Goal: Transaction & Acquisition: Purchase product/service

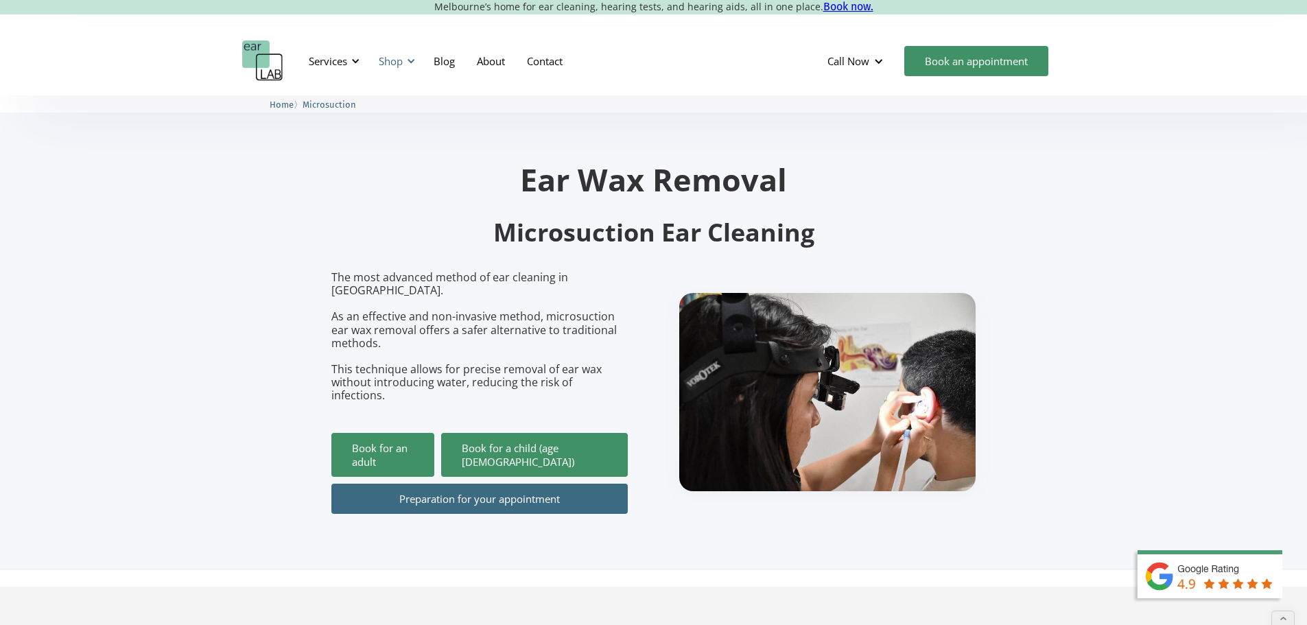
click at [399, 63] on div "Shop" at bounding box center [391, 61] width 24 height 14
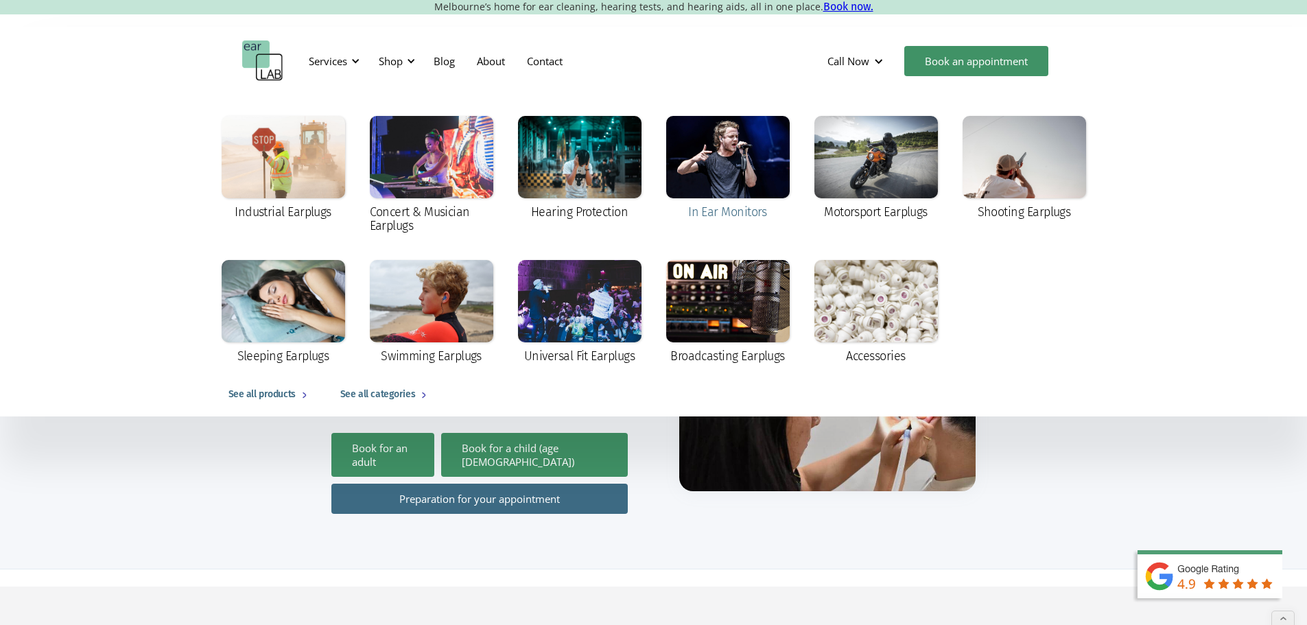
click at [707, 160] on div at bounding box center [728, 157] width 124 height 82
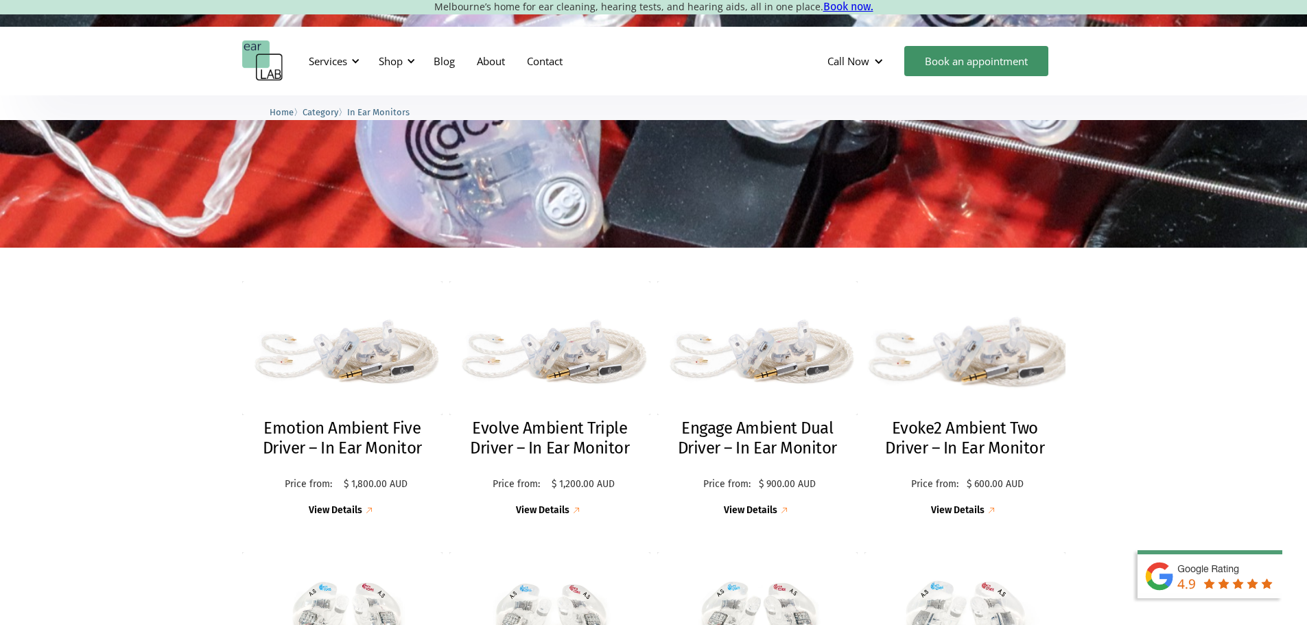
scroll to position [412, 0]
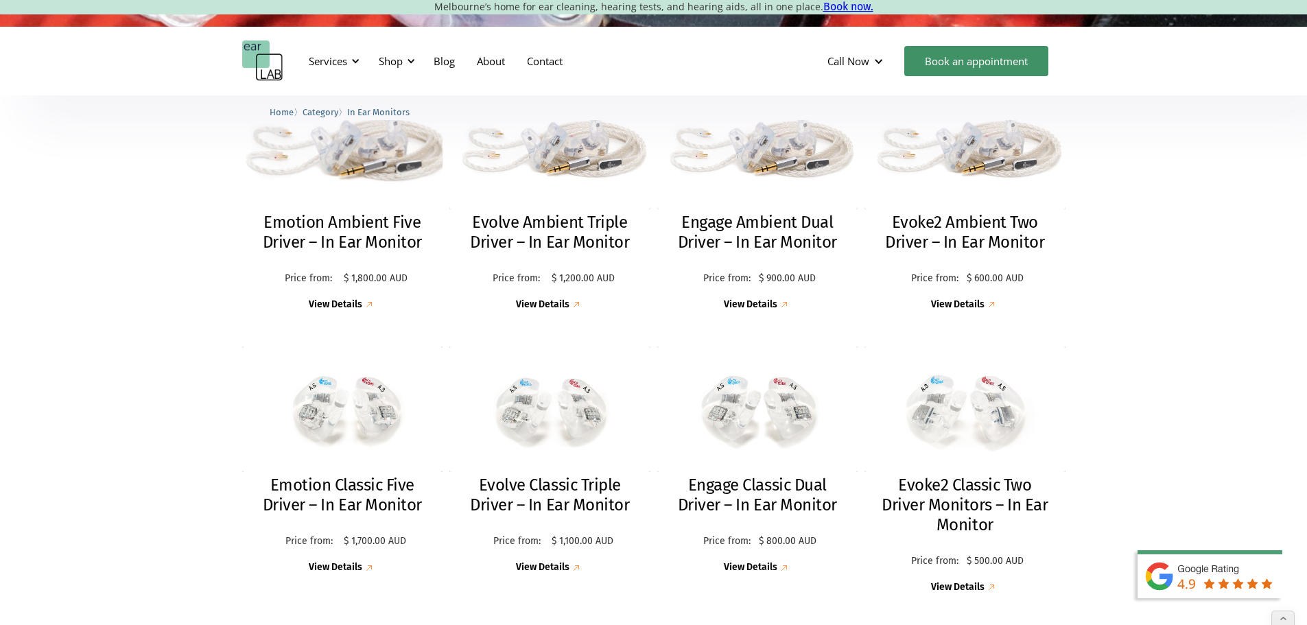
click at [358, 222] on h2 "Emotion Ambient Five Driver – In Ear Monitor" at bounding box center [343, 233] width 174 height 40
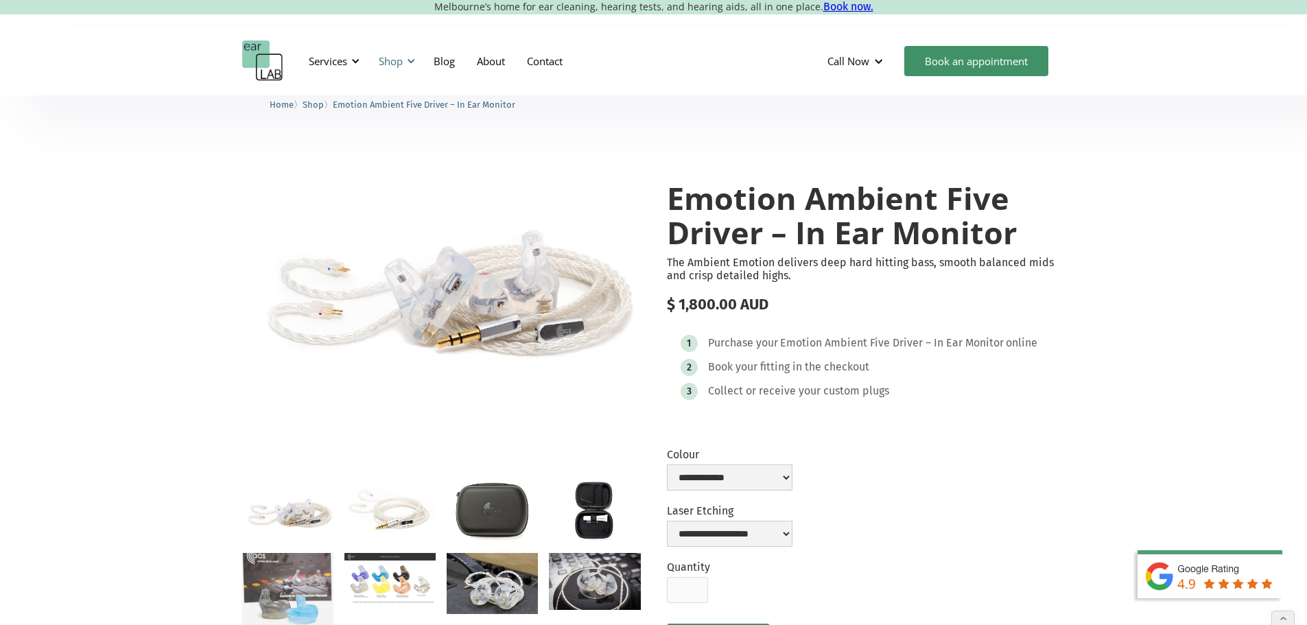
click at [399, 62] on div "Shop" at bounding box center [391, 61] width 24 height 14
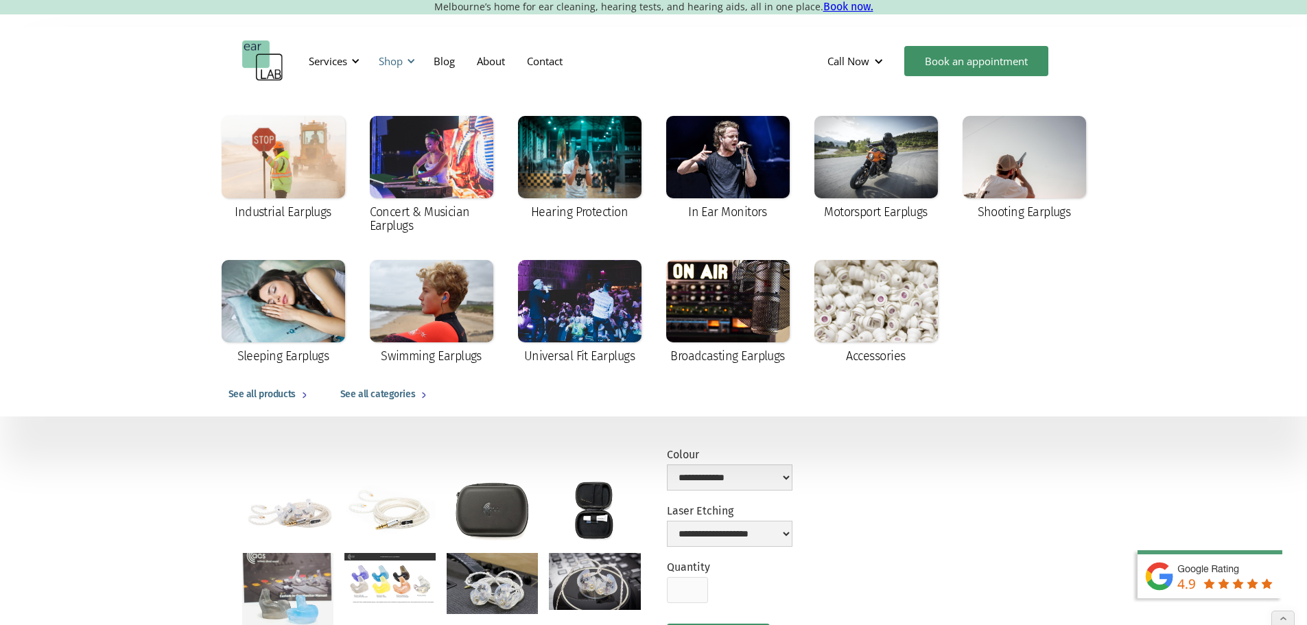
click at [399, 62] on div "Shop" at bounding box center [391, 61] width 24 height 14
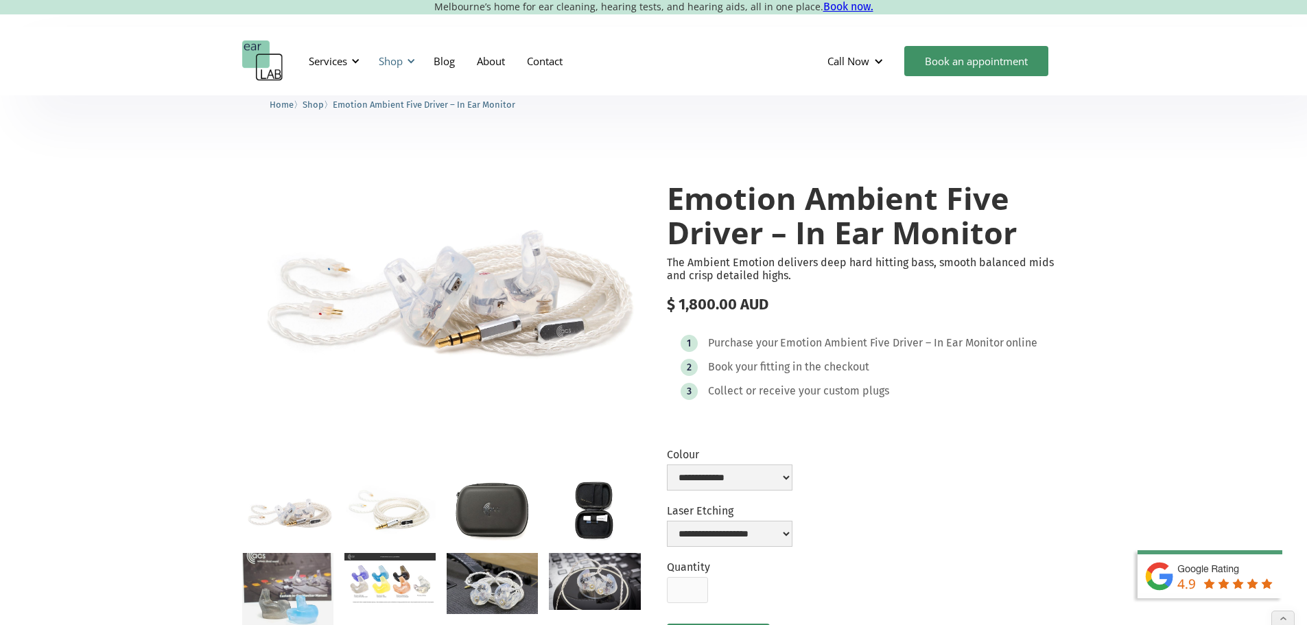
click at [384, 60] on div "Shop" at bounding box center [391, 61] width 24 height 14
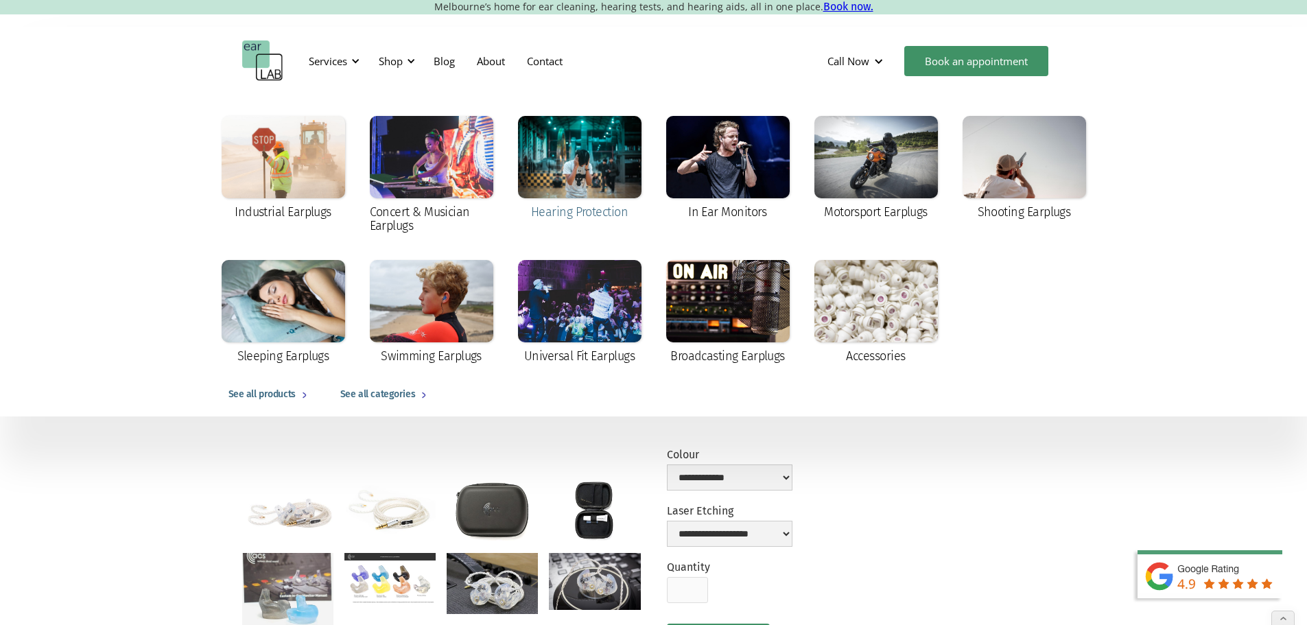
click at [601, 169] on div at bounding box center [580, 157] width 124 height 82
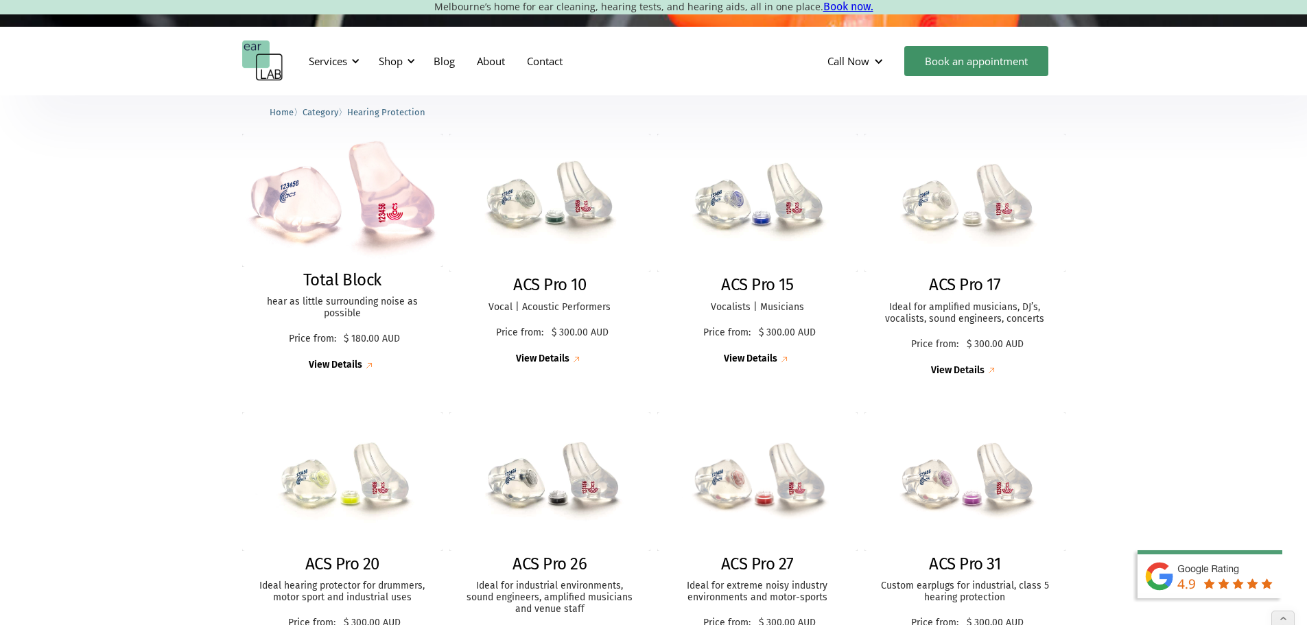
scroll to position [206, 0]
